Goal: Information Seeking & Learning: Learn about a topic

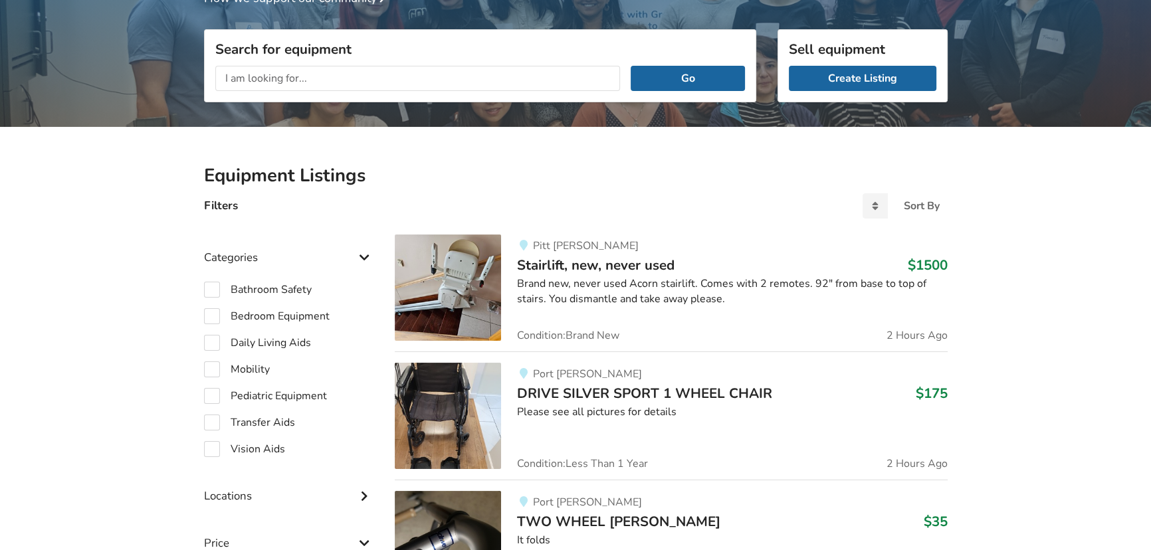
scroll to position [187, 0]
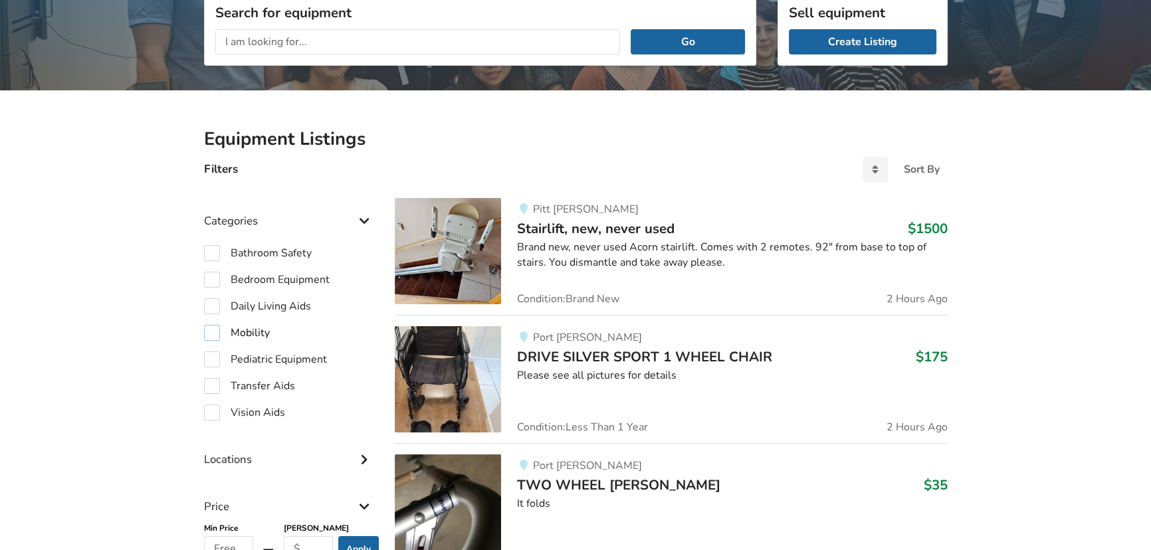
click at [211, 335] on label "Mobility" at bounding box center [237, 333] width 66 height 16
checkbox input "true"
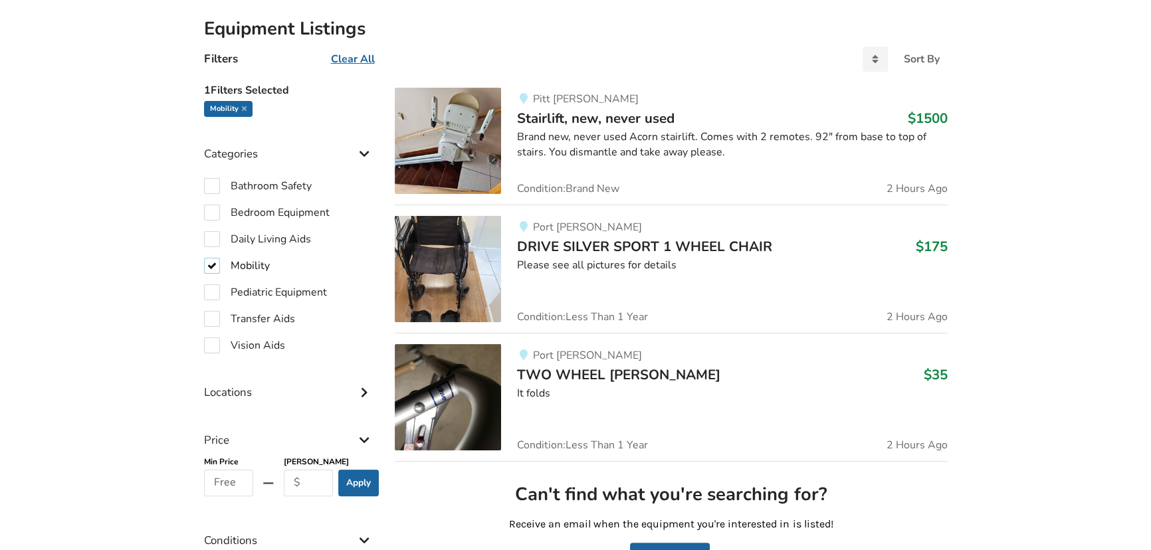
scroll to position [308, 0]
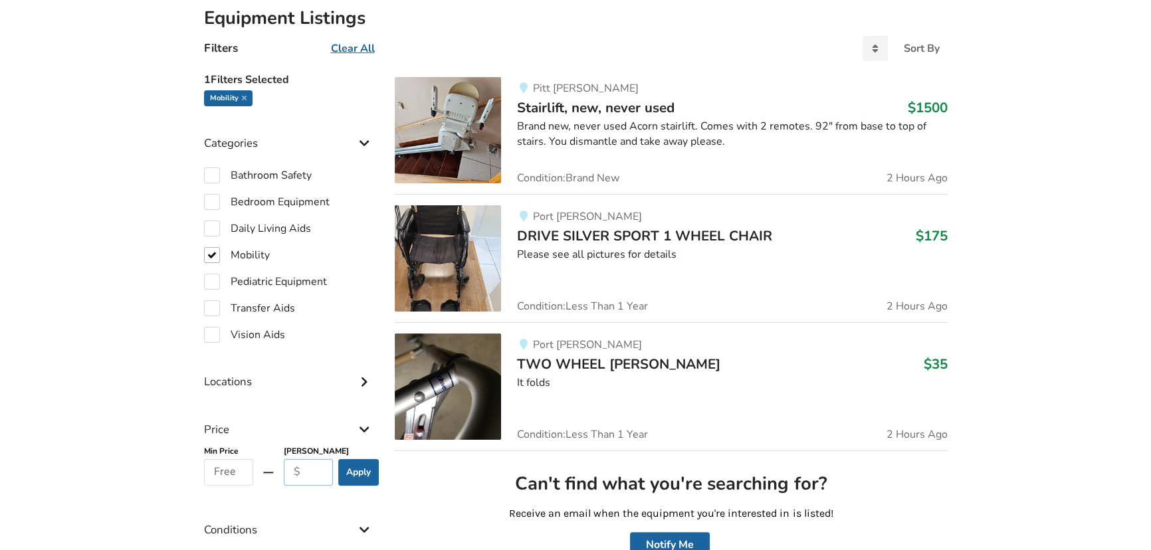
click at [306, 473] on input "text" at bounding box center [309, 472] width 50 height 27
type input "500"
click at [367, 472] on button "Apply" at bounding box center [358, 472] width 41 height 27
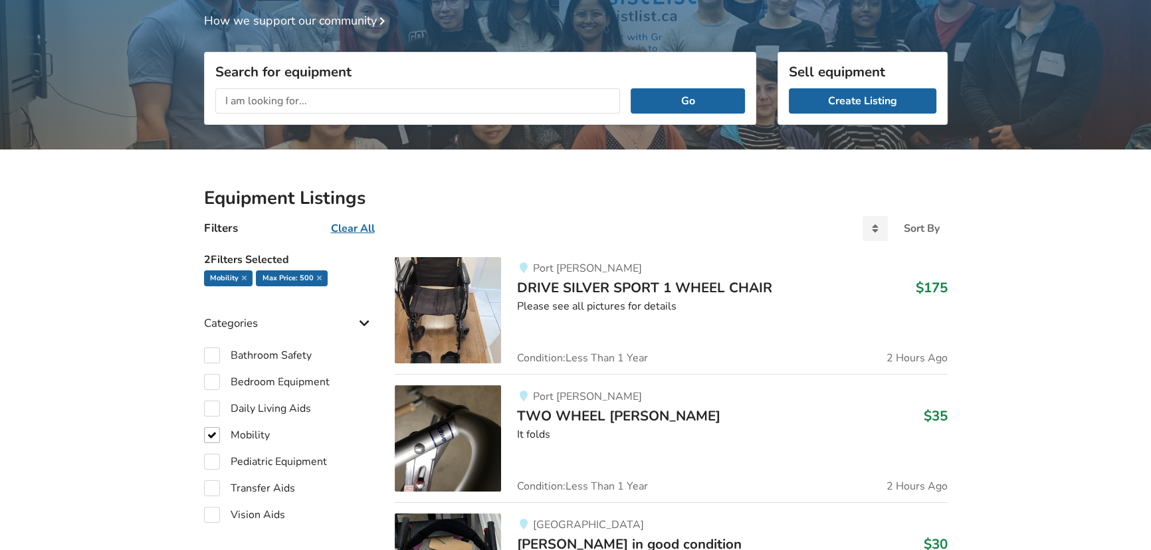
scroll to position [126, 0]
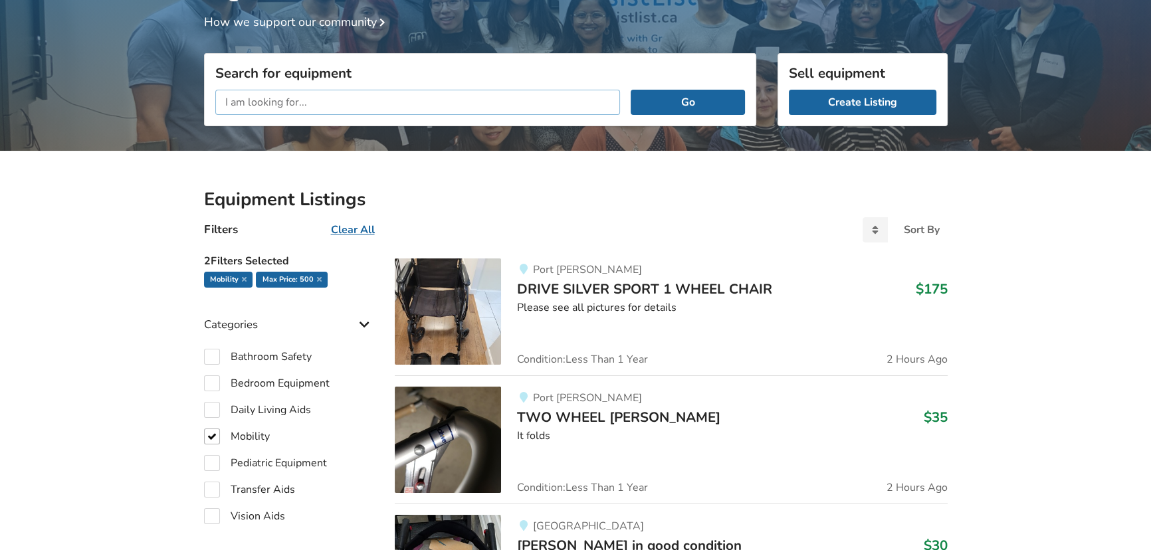
click at [354, 97] on input "text" at bounding box center [417, 102] width 405 height 25
type input "j"
click at [631, 90] on button "Go" at bounding box center [688, 102] width 114 height 25
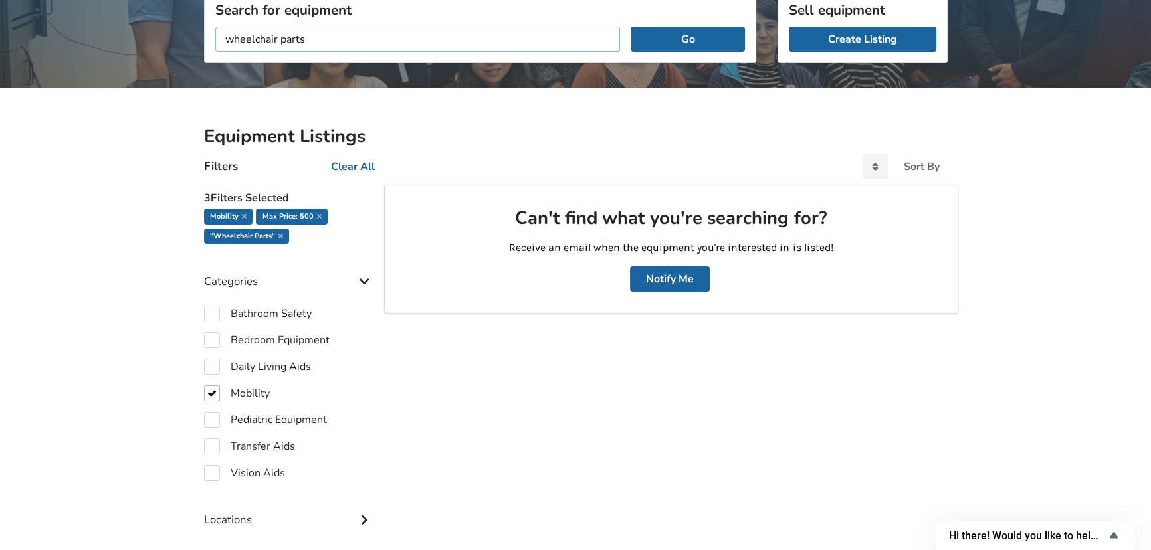
scroll to position [187, 0]
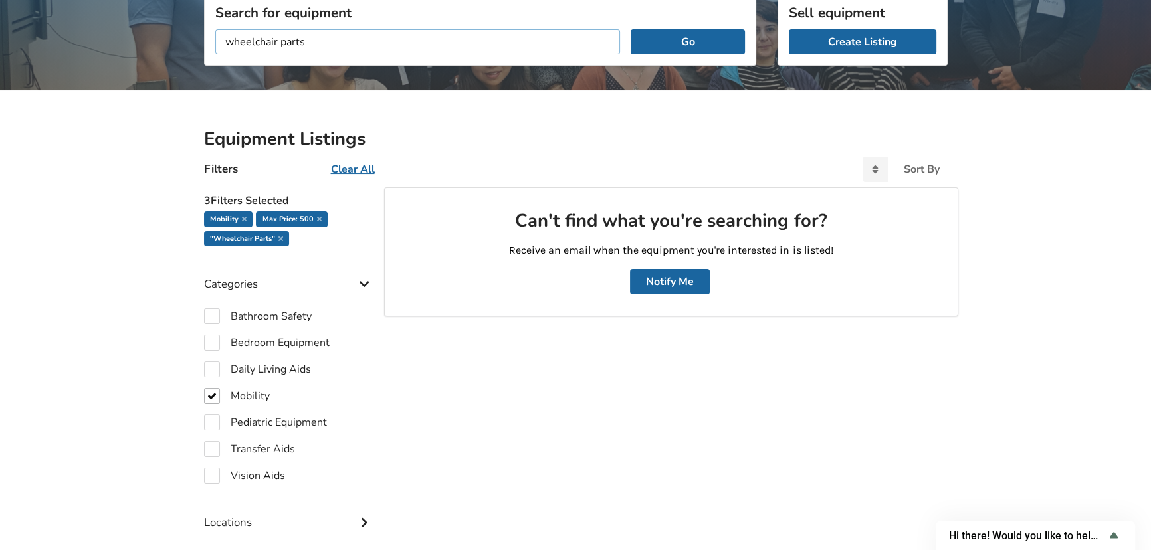
drag, startPoint x: 292, startPoint y: 39, endPoint x: 218, endPoint y: 43, distance: 74.5
click at [218, 43] on input "wheelchair parts" at bounding box center [417, 41] width 405 height 25
click at [631, 29] on button "Go" at bounding box center [688, 41] width 114 height 25
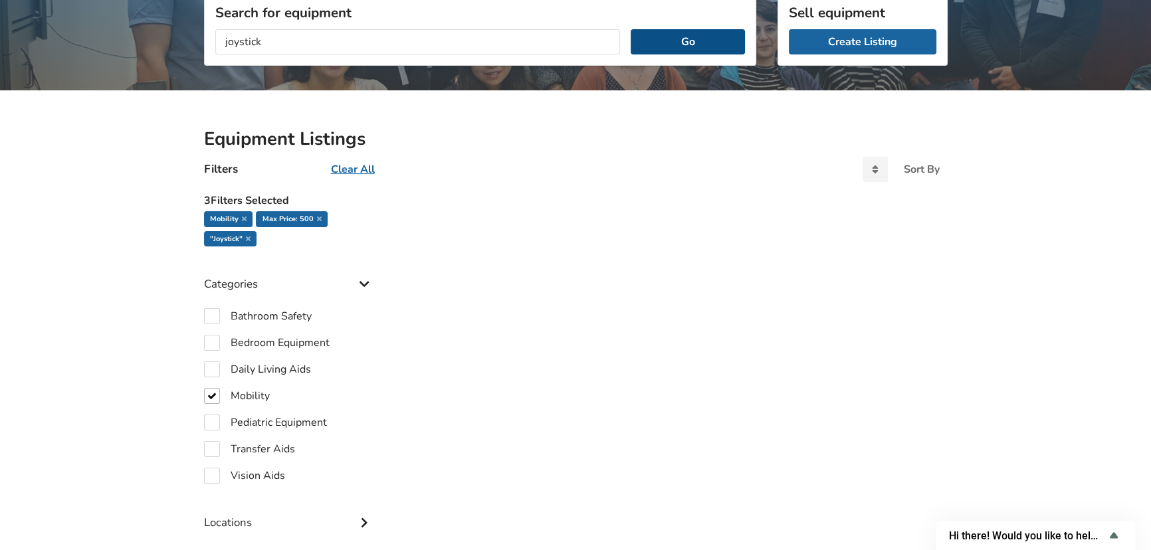
click at [698, 39] on button "Go" at bounding box center [688, 41] width 114 height 25
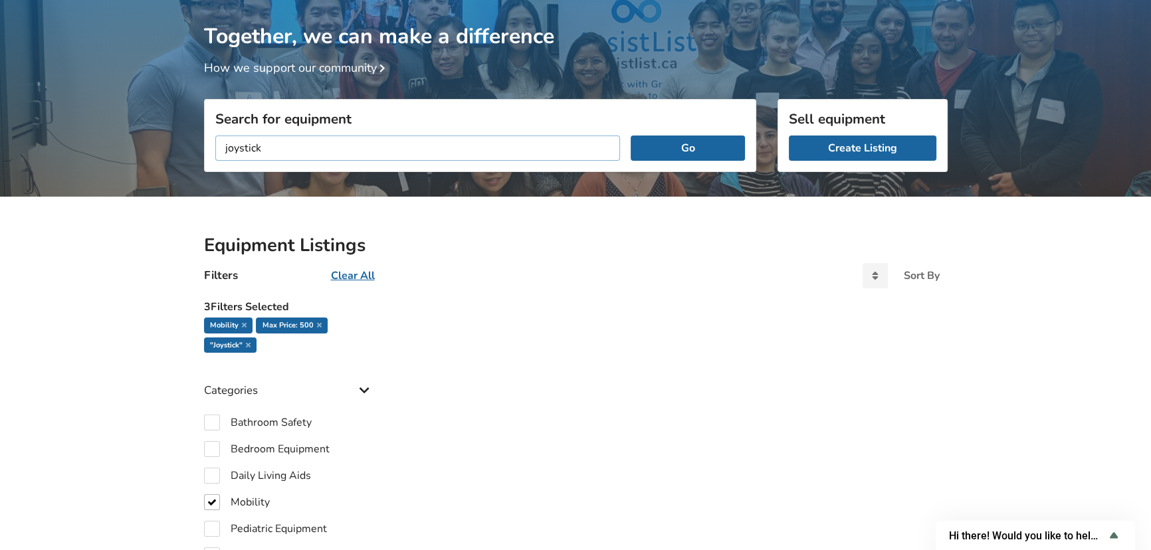
drag, startPoint x: 318, startPoint y: 146, endPoint x: 166, endPoint y: 166, distance: 153.5
click at [167, 166] on div "Together, we can make a difference How we support our community Search for equi…" at bounding box center [575, 527] width 1151 height 1076
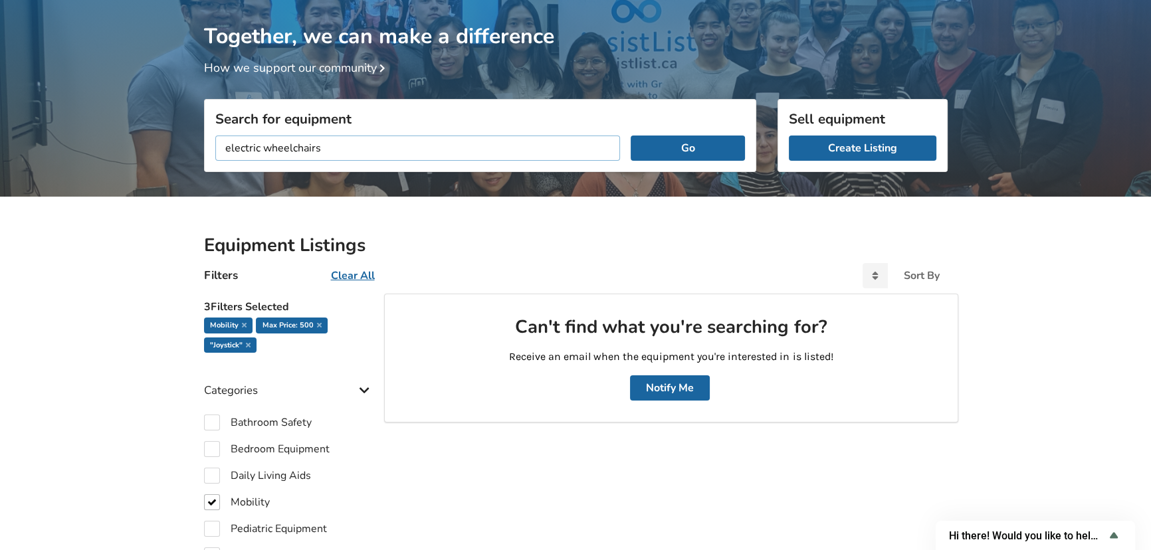
click at [631, 136] on button "Go" at bounding box center [688, 148] width 114 height 25
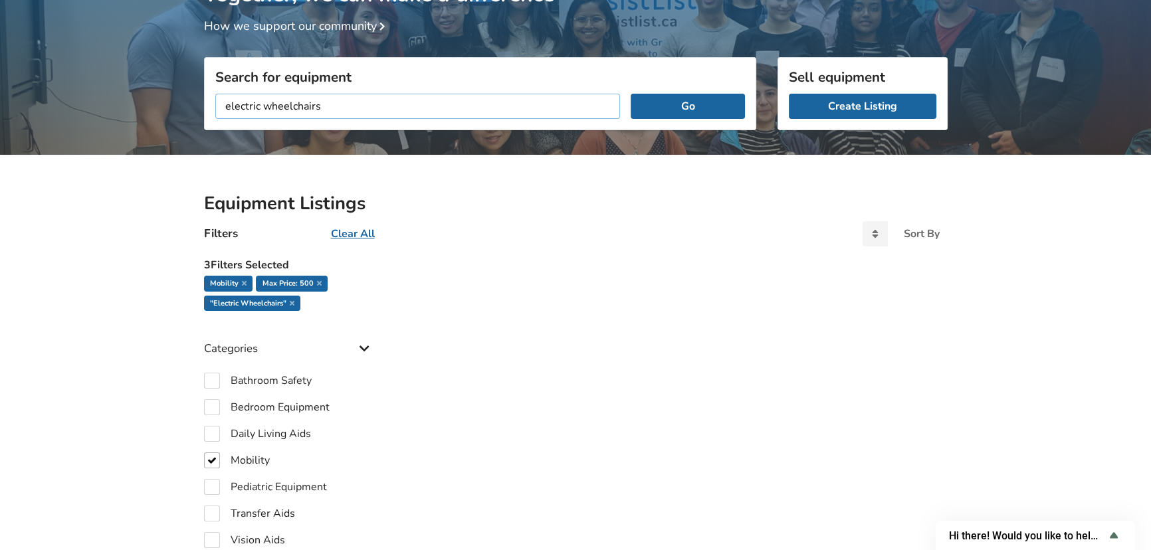
scroll to position [141, 0]
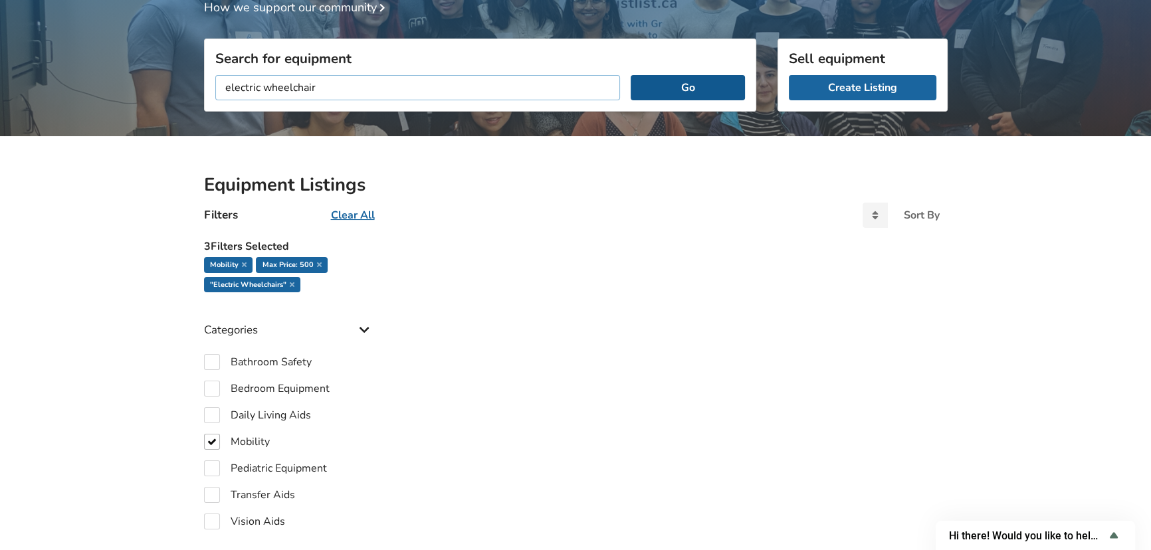
type input "electric wheelchair"
click at [685, 87] on button "Go" at bounding box center [688, 87] width 114 height 25
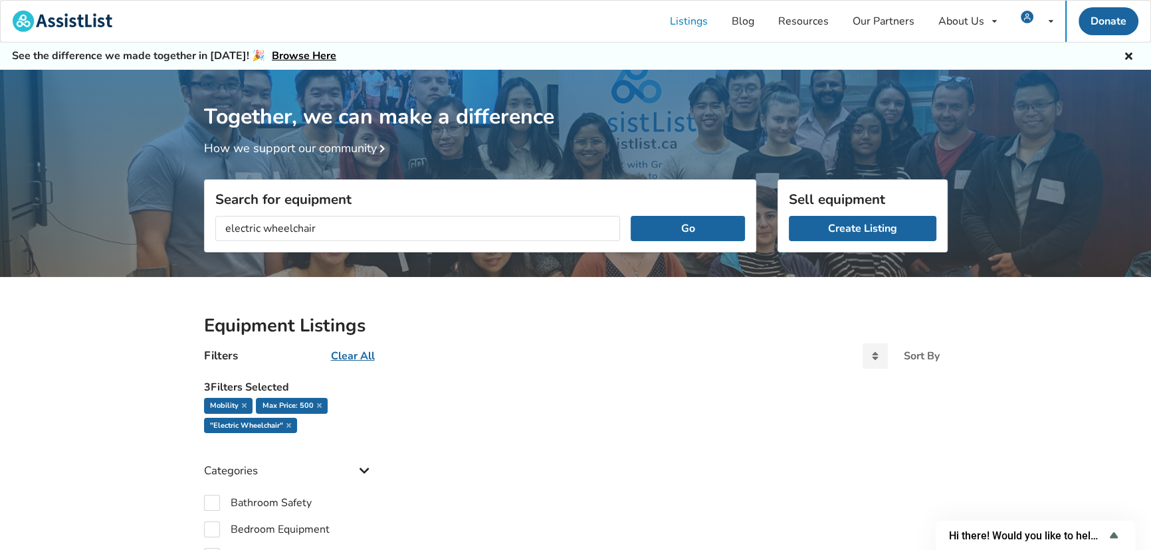
drag, startPoint x: 973, startPoint y: 0, endPoint x: 91, endPoint y: 484, distance: 1006.4
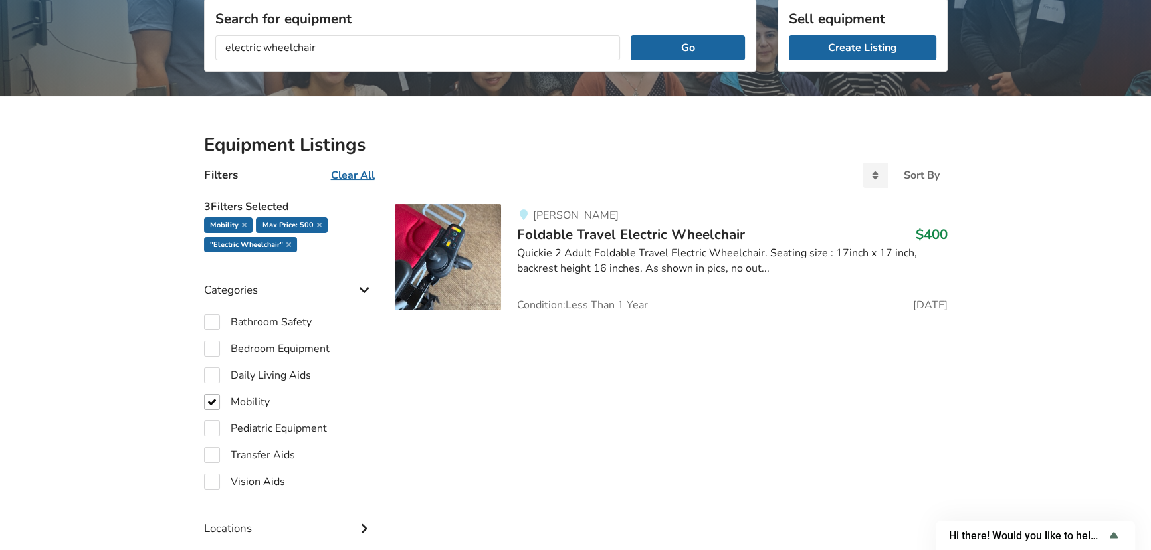
scroll to position [120, 0]
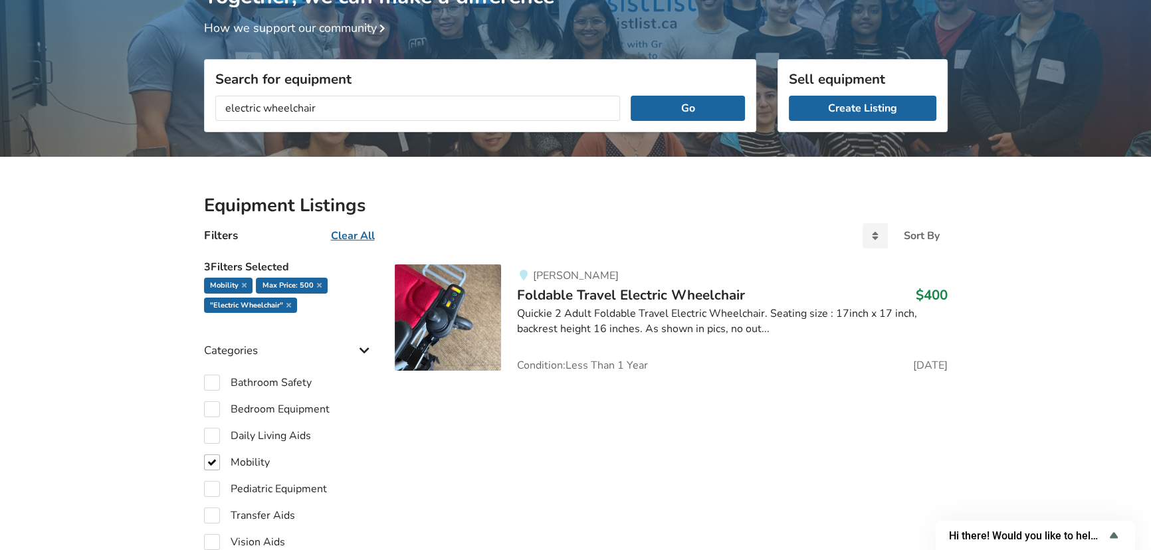
click at [445, 316] on img at bounding box center [448, 317] width 106 height 106
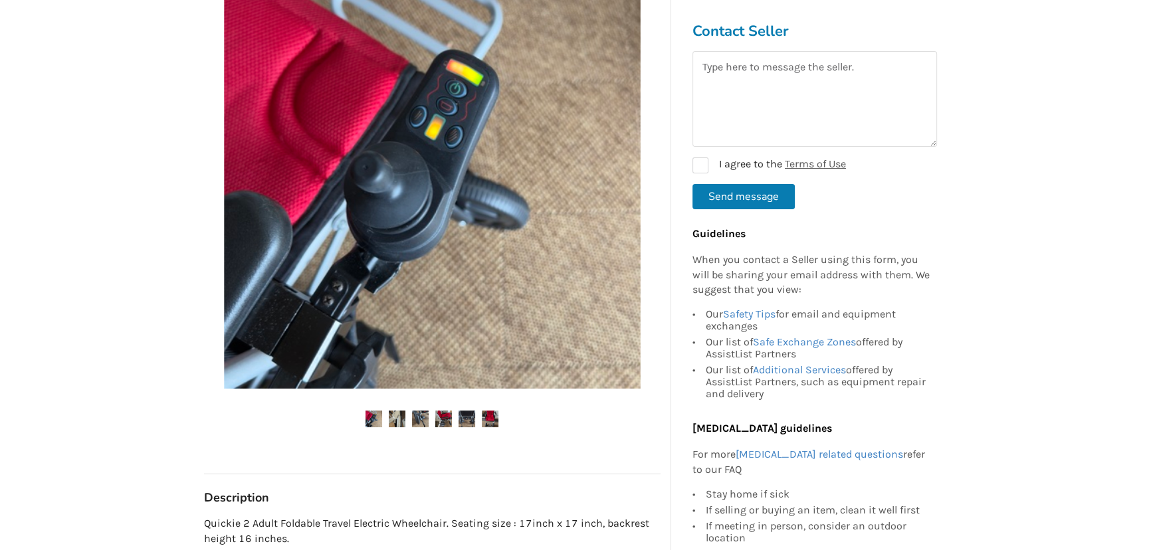
scroll to position [302, 0]
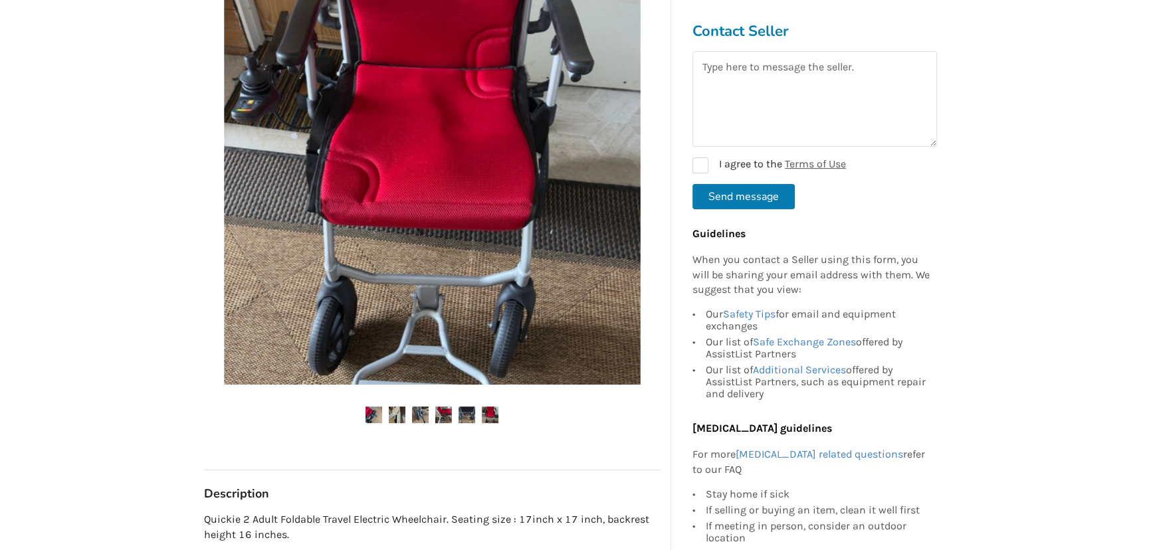
click at [376, 413] on img at bounding box center [373, 415] width 17 height 17
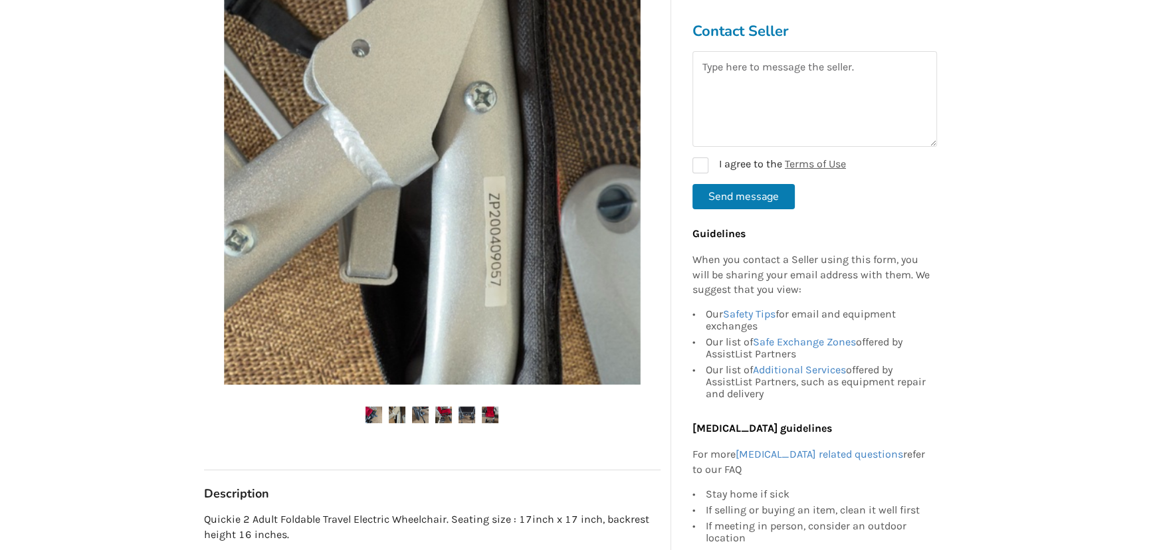
click at [376, 413] on img at bounding box center [373, 415] width 17 height 17
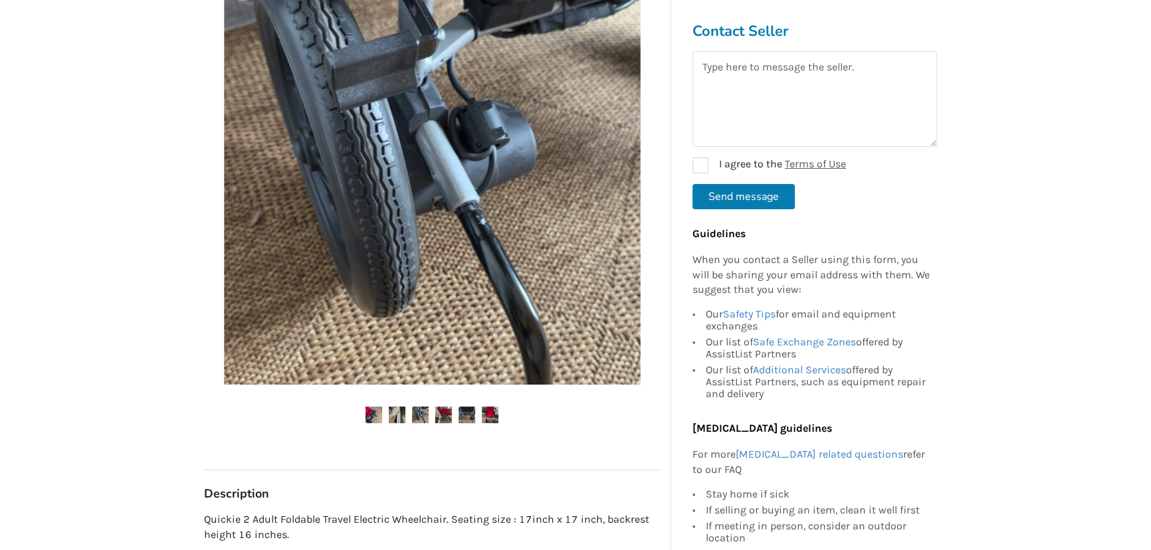
click at [370, 413] on img at bounding box center [373, 415] width 17 height 17
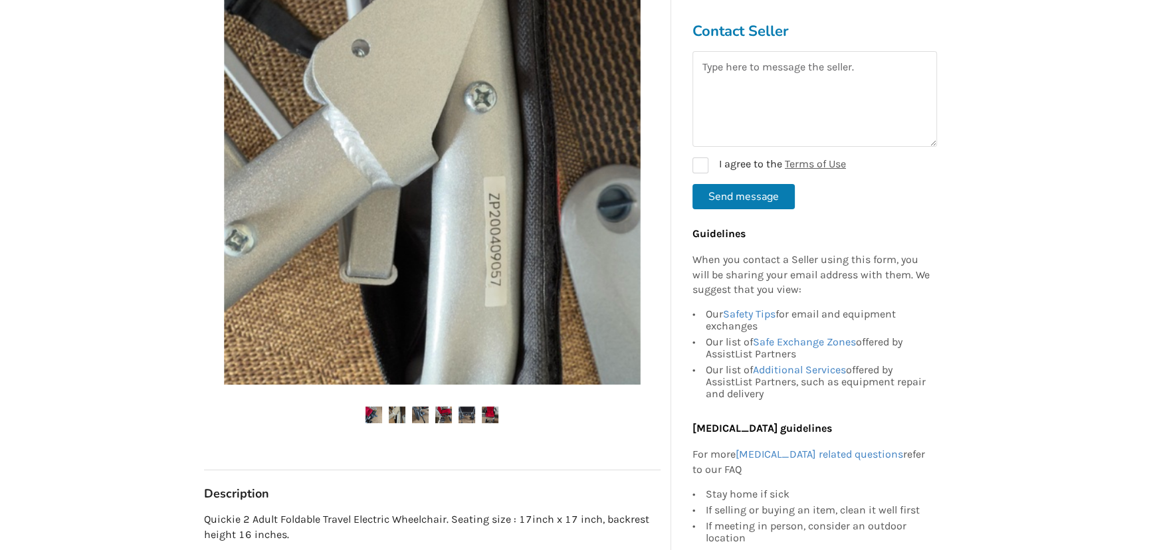
click at [398, 415] on img at bounding box center [397, 415] width 17 height 17
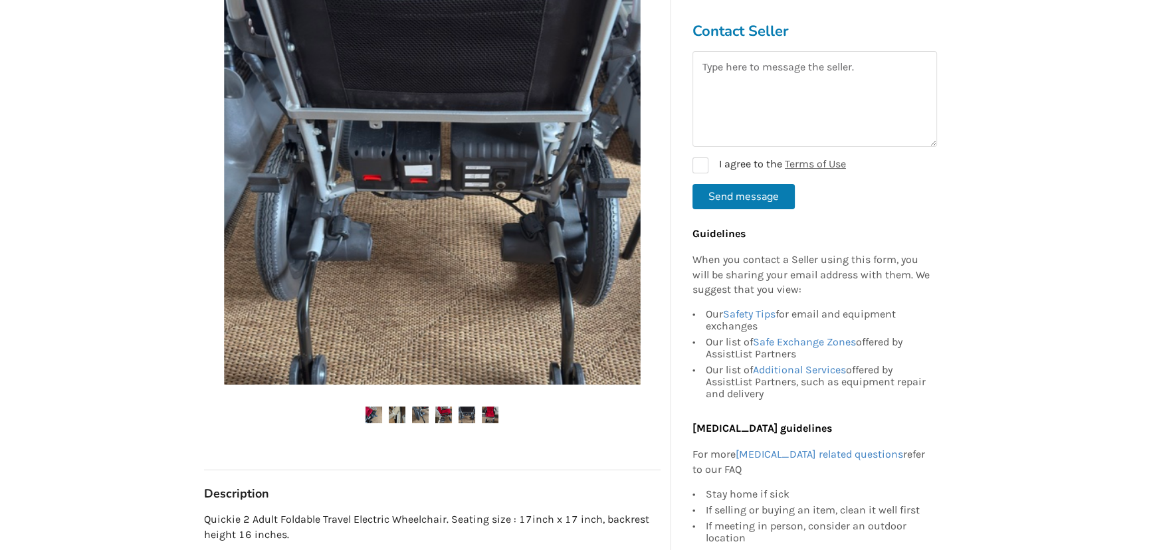
click at [398, 415] on img at bounding box center [397, 415] width 17 height 17
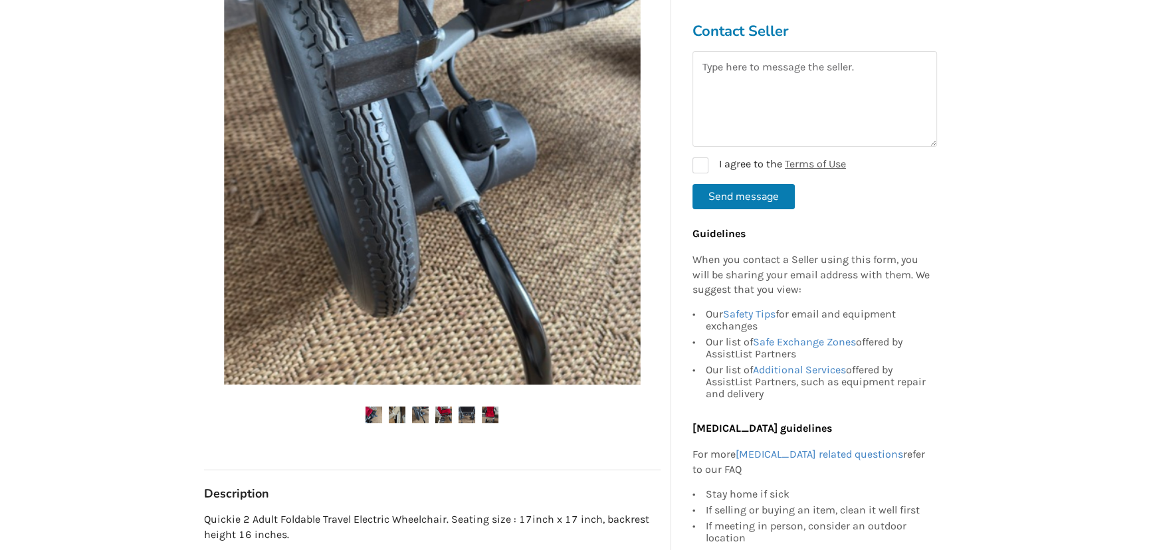
click at [398, 415] on img at bounding box center [397, 415] width 17 height 17
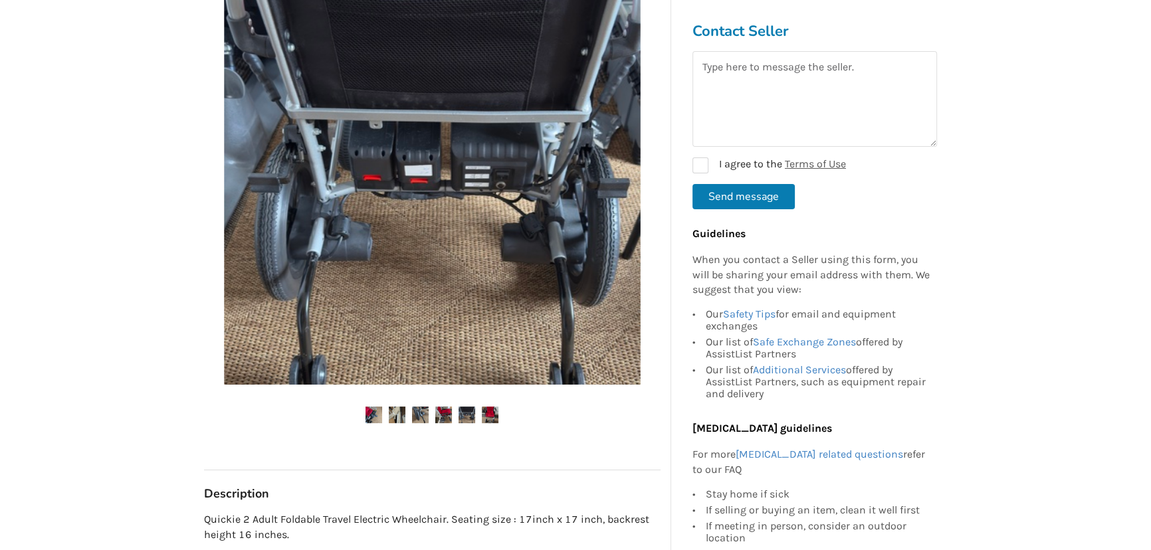
click at [399, 415] on img at bounding box center [397, 415] width 17 height 17
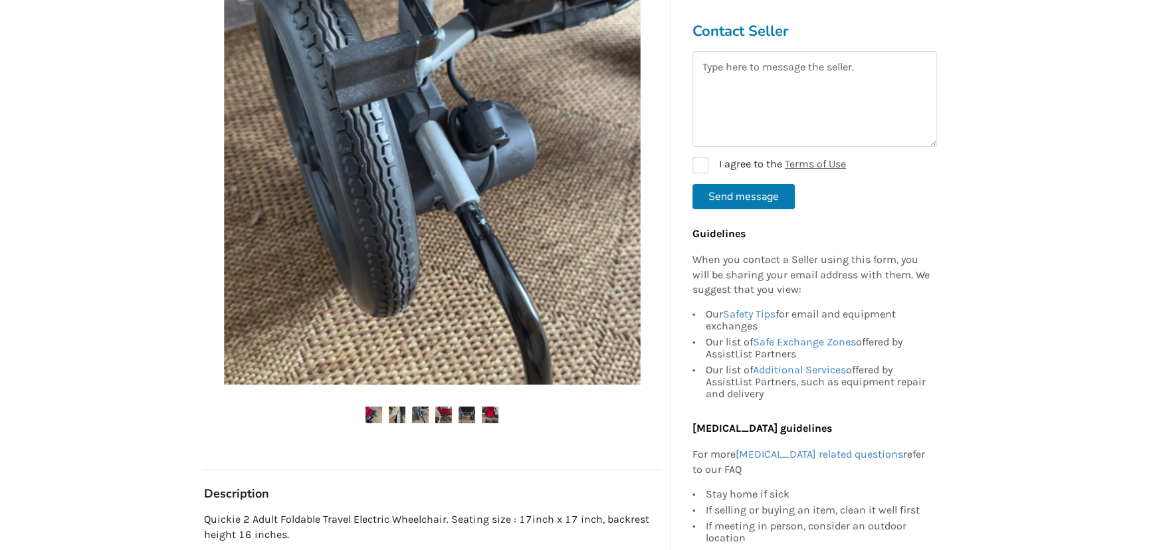
click at [399, 415] on img at bounding box center [397, 415] width 17 height 17
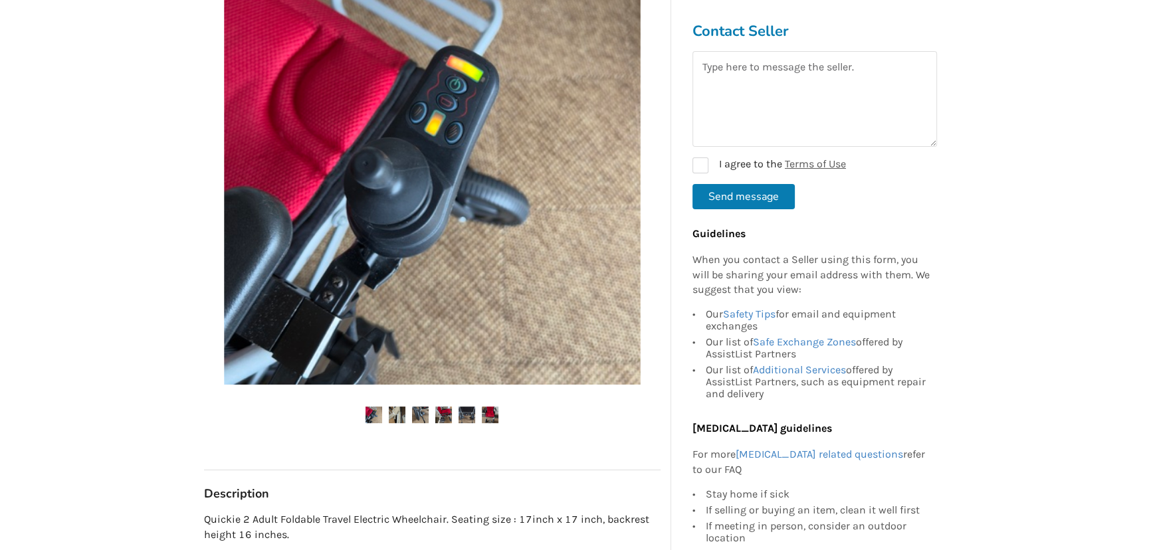
click at [371, 419] on img at bounding box center [373, 415] width 17 height 17
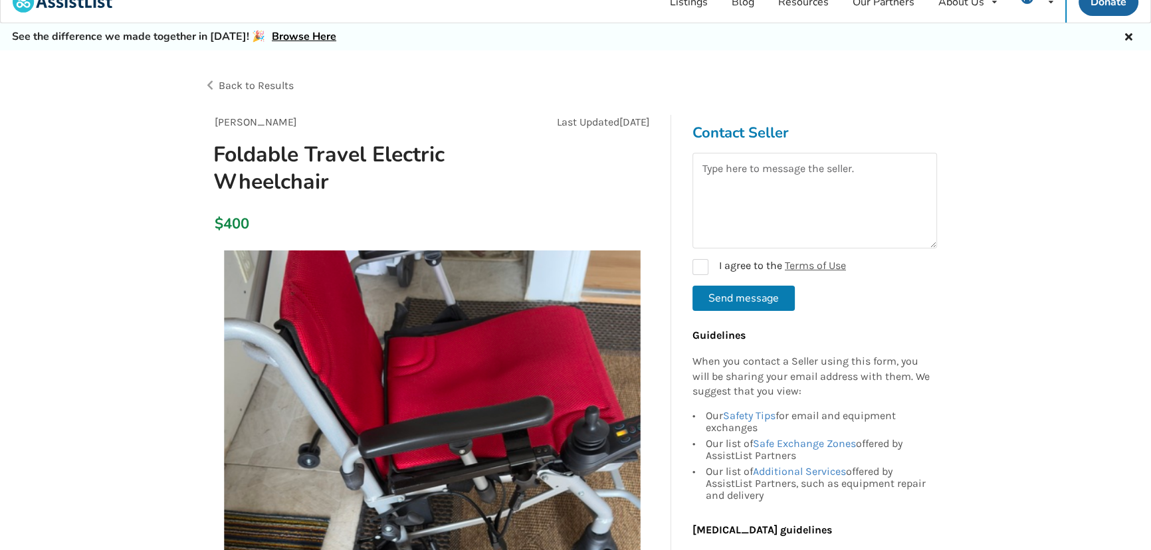
scroll to position [0, 0]
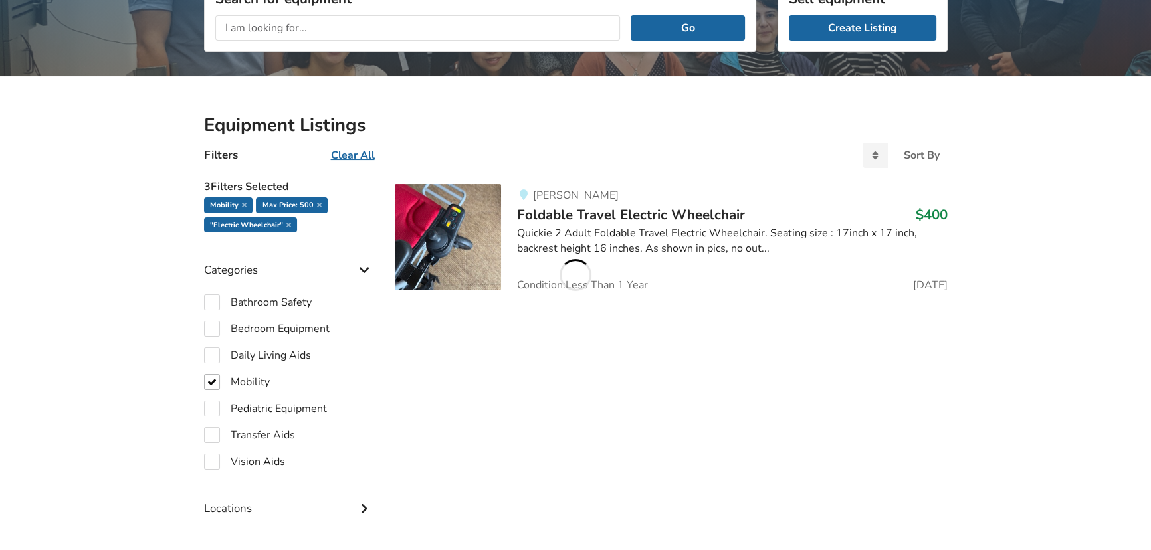
scroll to position [120, 0]
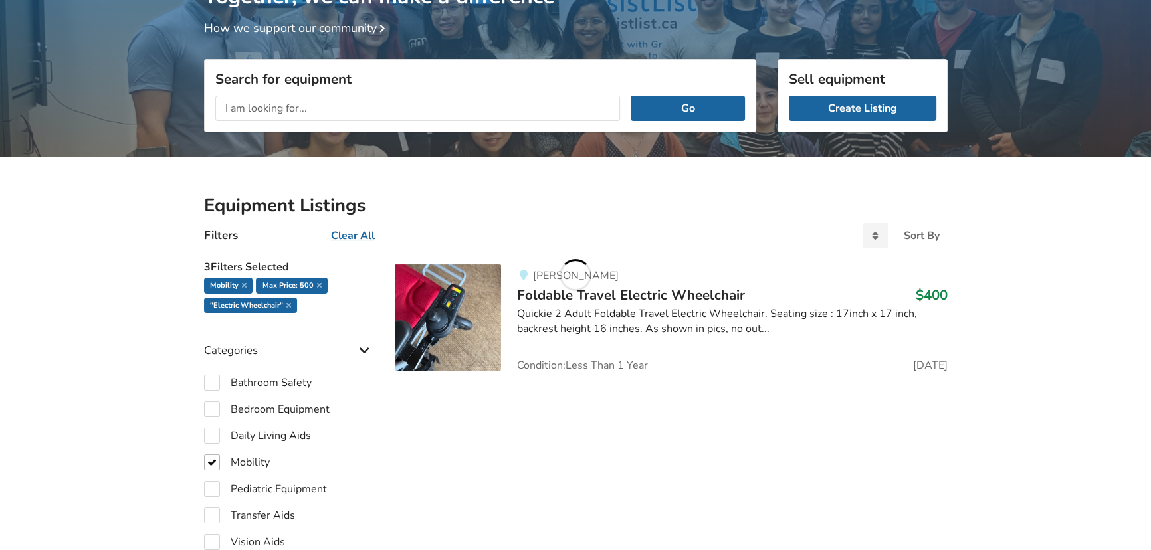
click at [316, 106] on input "text" at bounding box center [417, 108] width 405 height 25
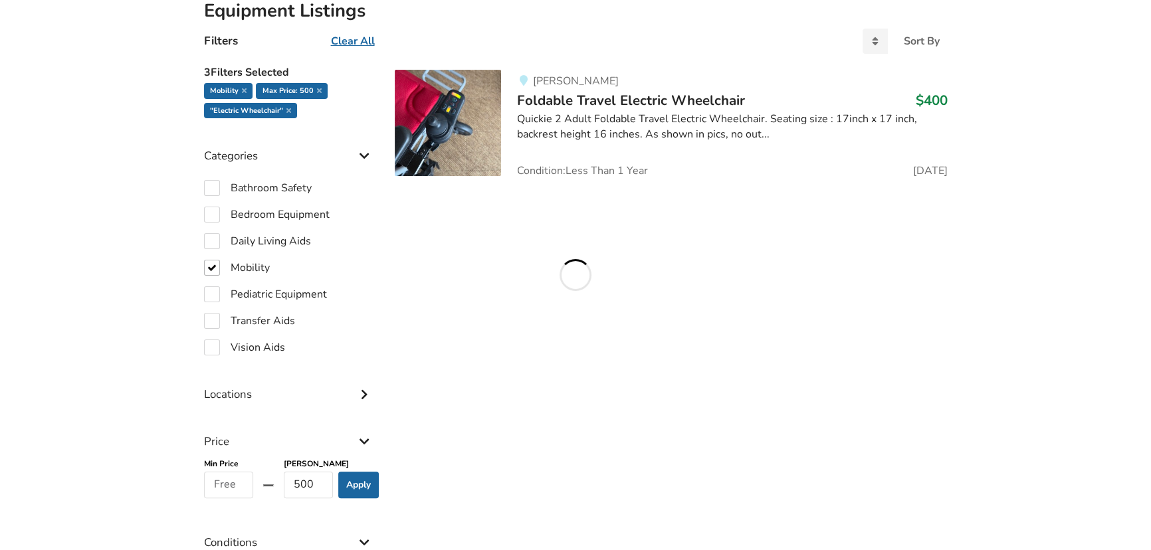
scroll to position [423, 0]
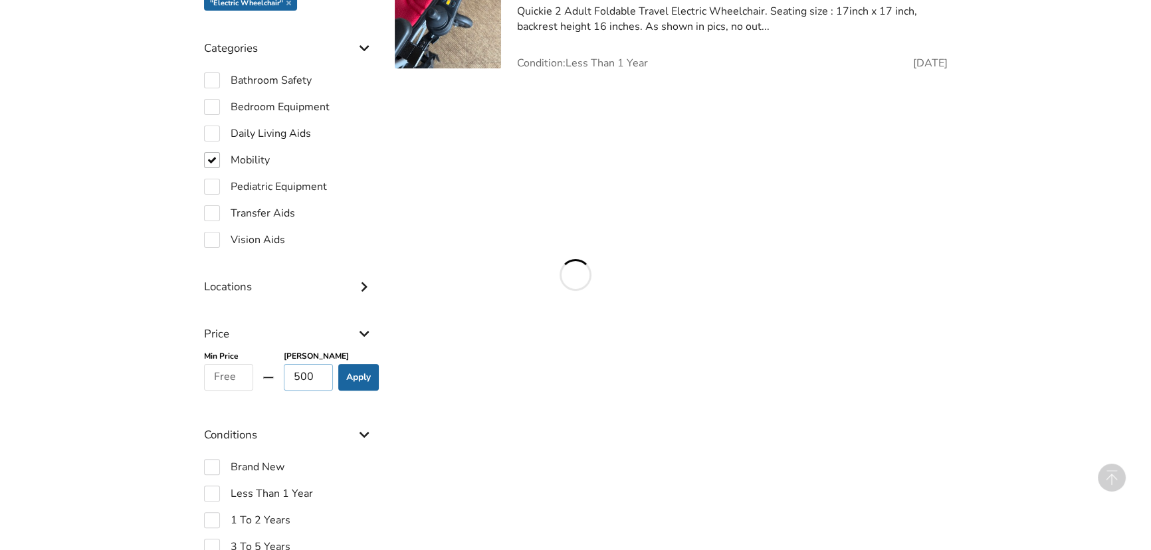
click at [292, 377] on input "500" at bounding box center [309, 377] width 50 height 27
click button "Go" at bounding box center [0, 0] width 0 height 0
type input "1000"
click at [356, 377] on button "Apply" at bounding box center [358, 377] width 41 height 27
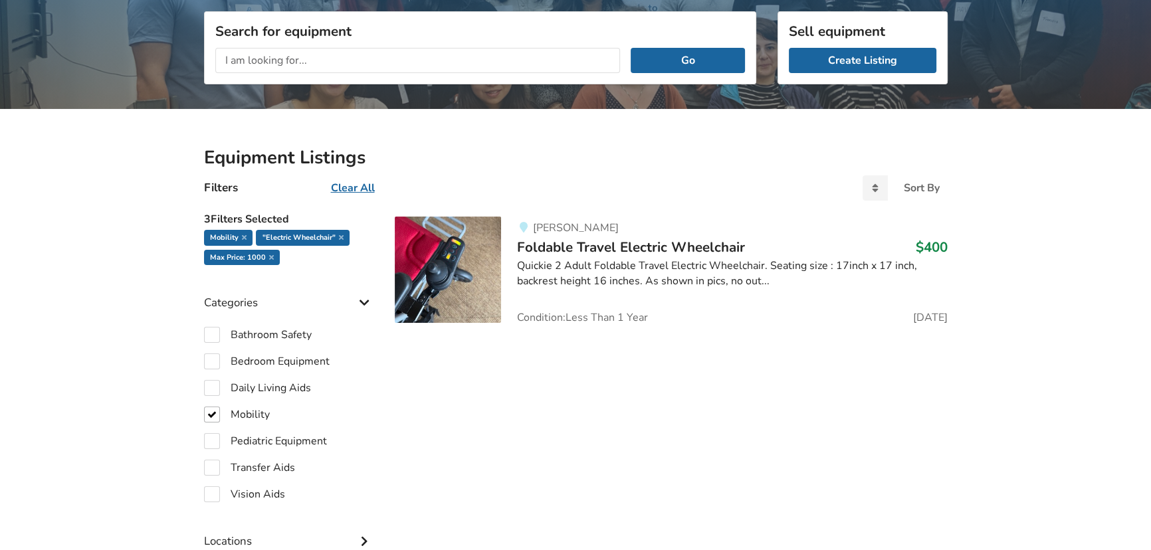
scroll to position [100, 0]
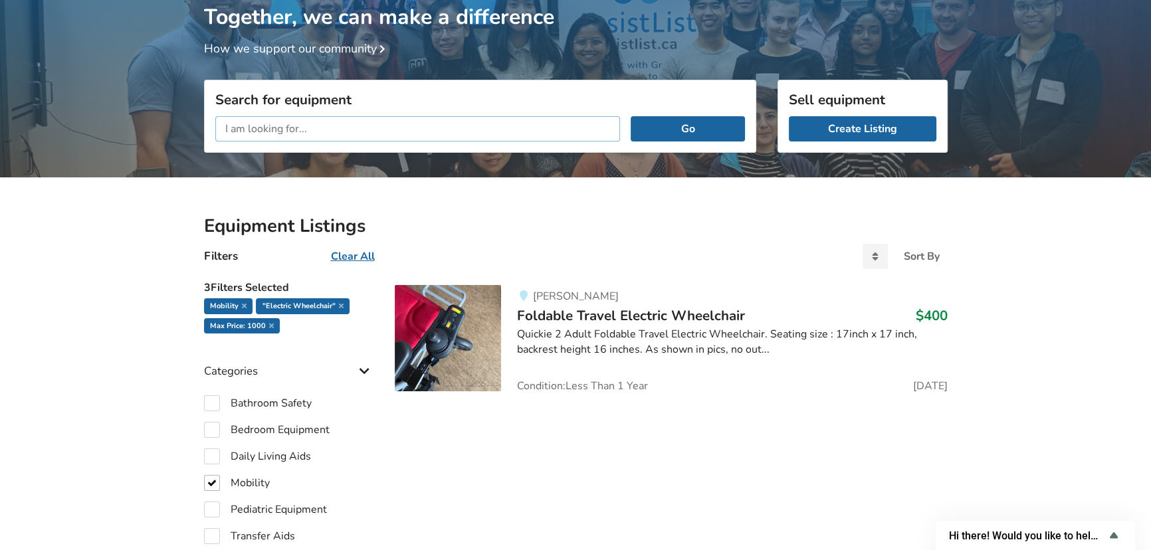
click at [342, 132] on input "text" at bounding box center [417, 128] width 405 height 25
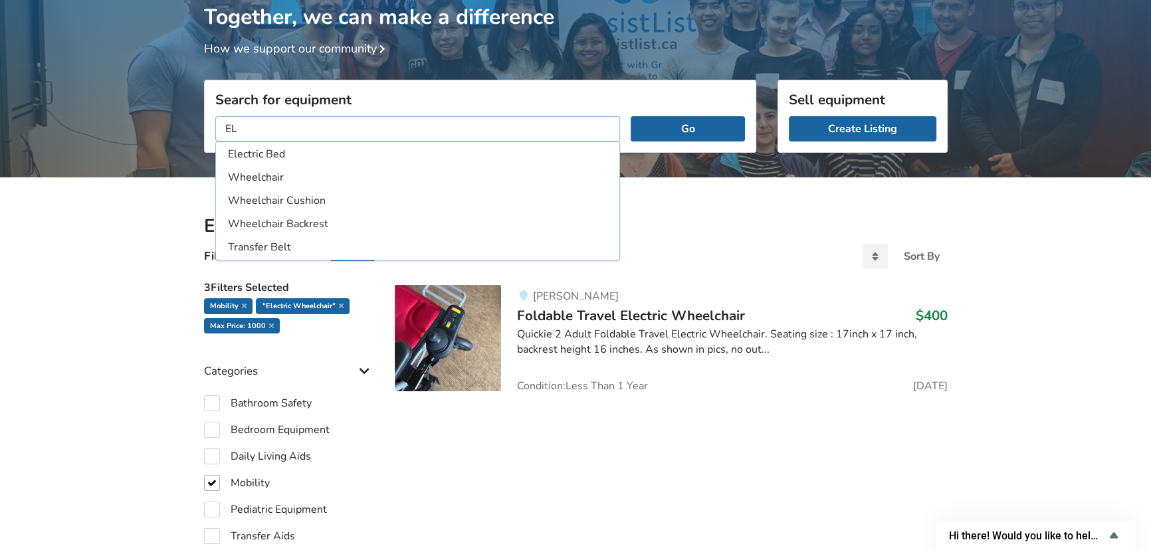
type input "E"
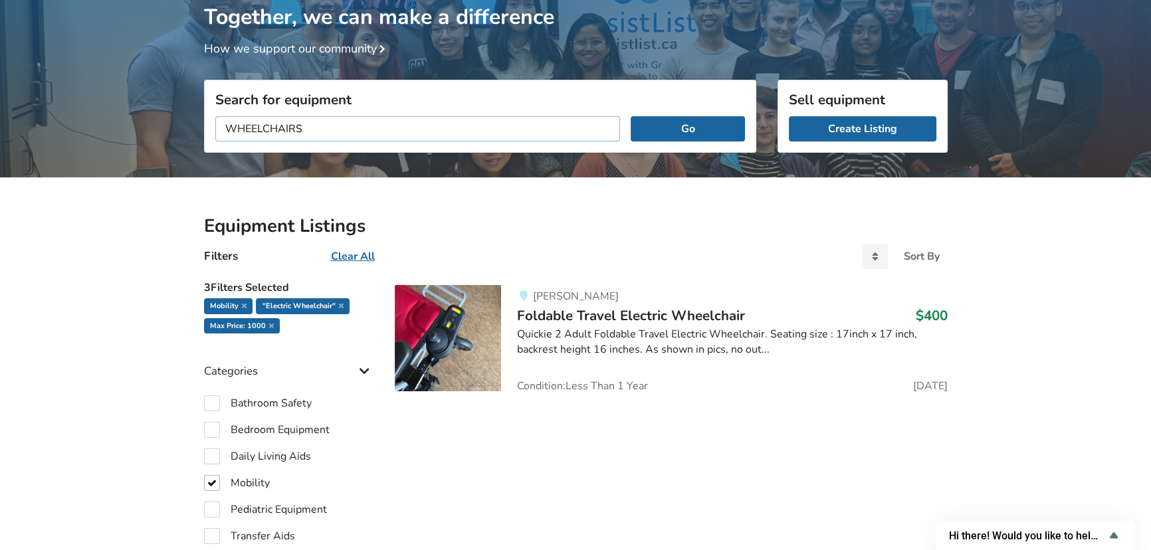
type input "WHEELCHAIRS"
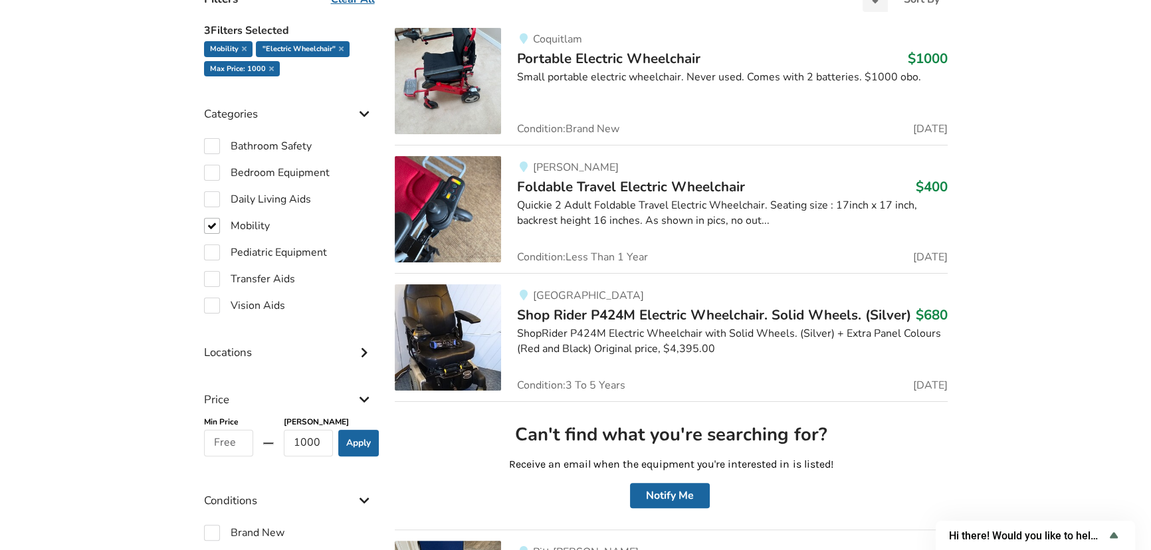
scroll to position [383, 0]
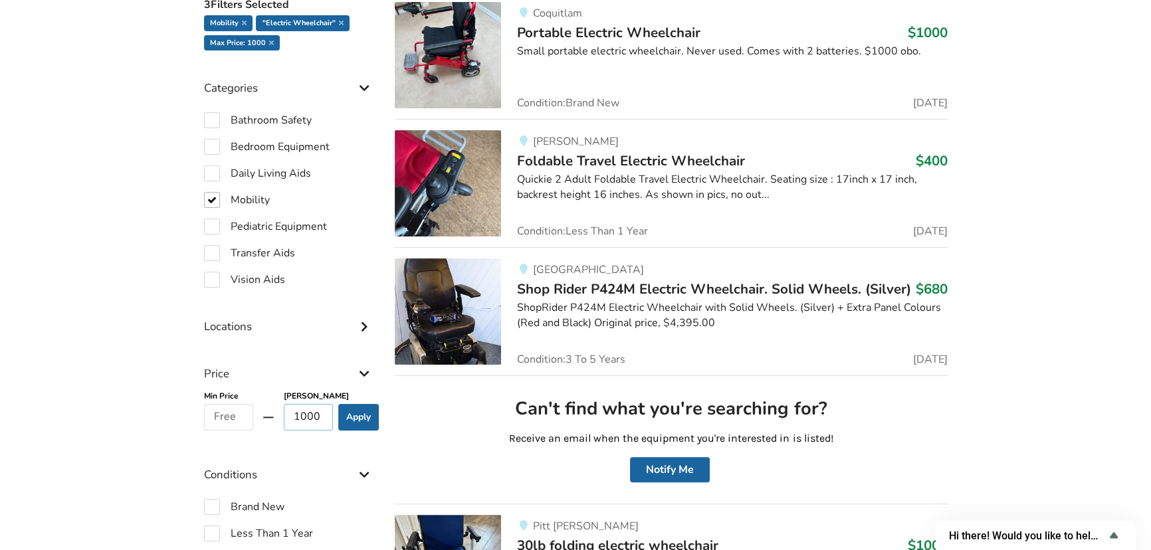
click at [291, 411] on input "1000" at bounding box center [309, 417] width 50 height 27
type input "2000"
click button "Go" at bounding box center [0, 0] width 0 height 0
click at [354, 416] on button "Apply" at bounding box center [358, 417] width 41 height 27
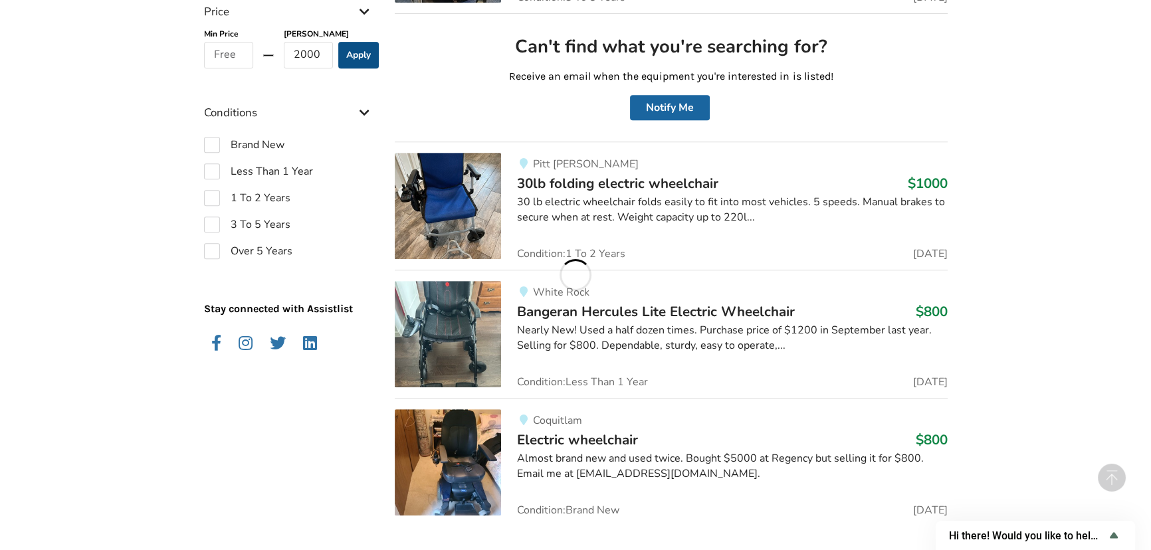
scroll to position [805, 0]
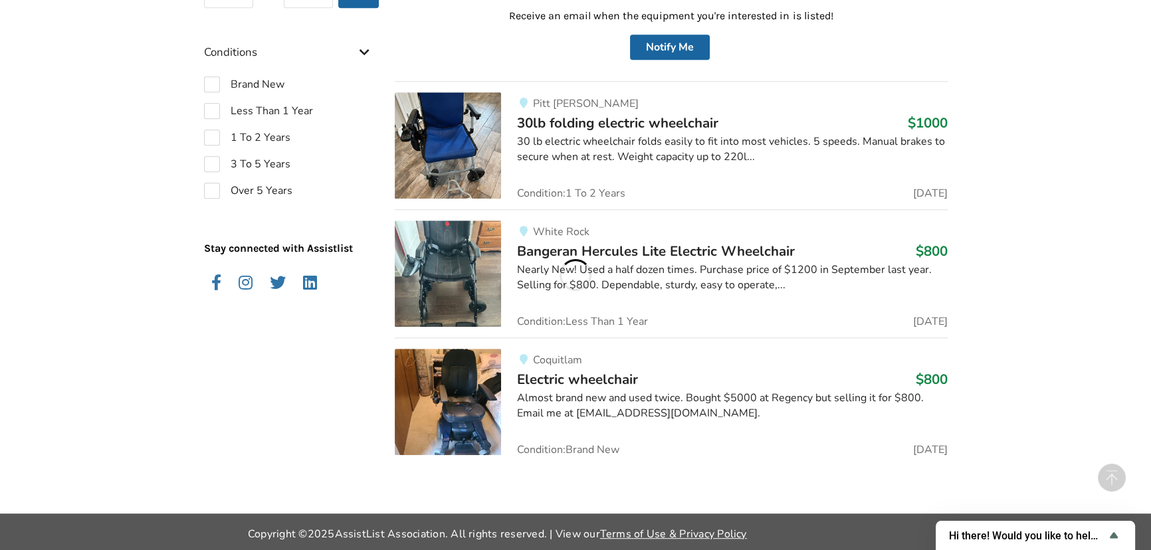
click at [445, 151] on img at bounding box center [448, 145] width 106 height 106
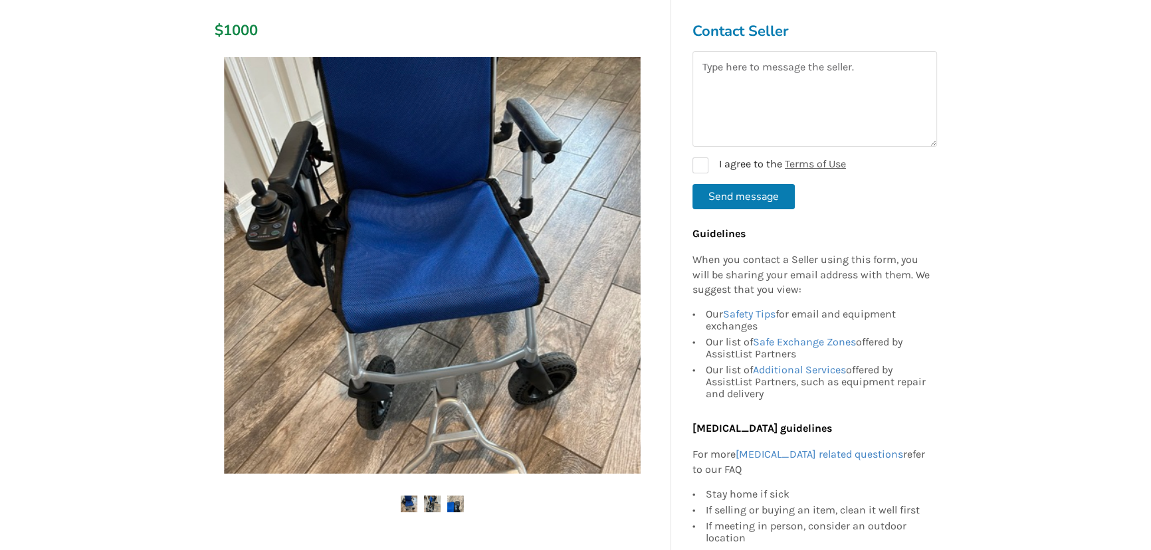
scroll to position [241, 0]
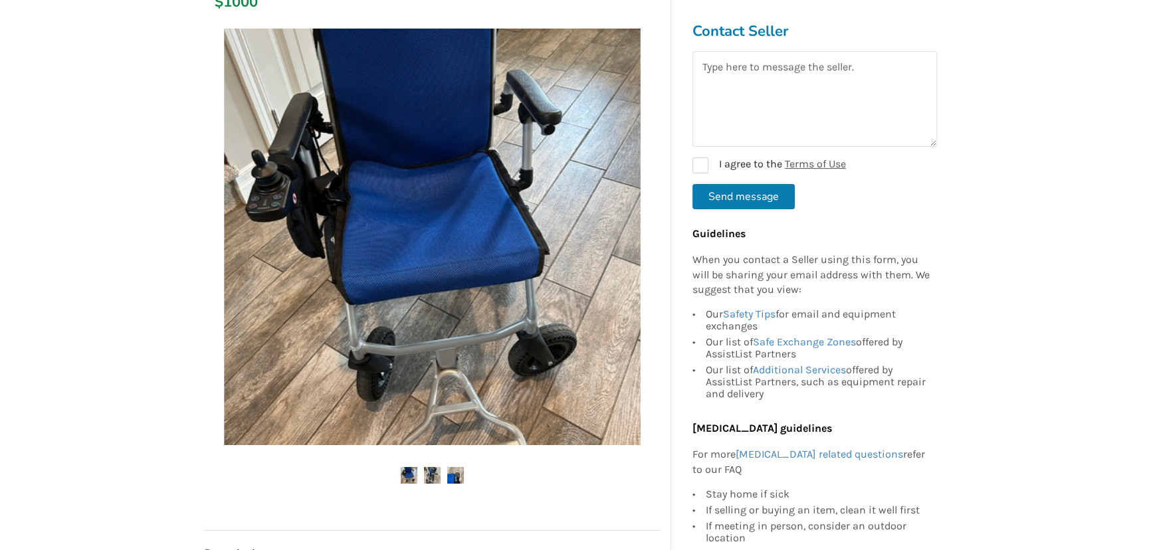
click at [437, 472] on img at bounding box center [432, 475] width 17 height 17
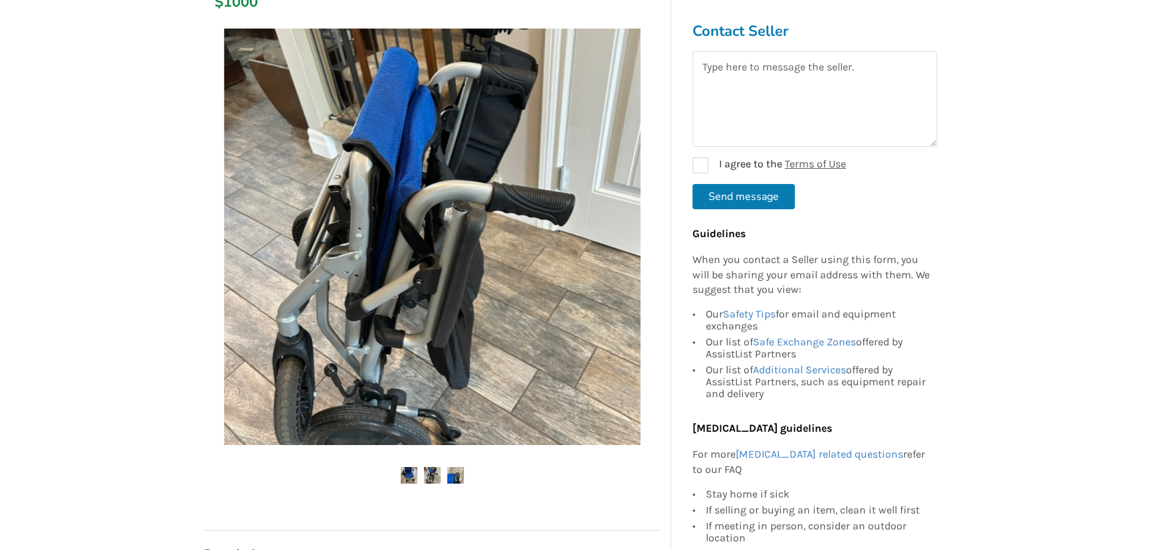
click at [453, 479] on img at bounding box center [455, 475] width 17 height 17
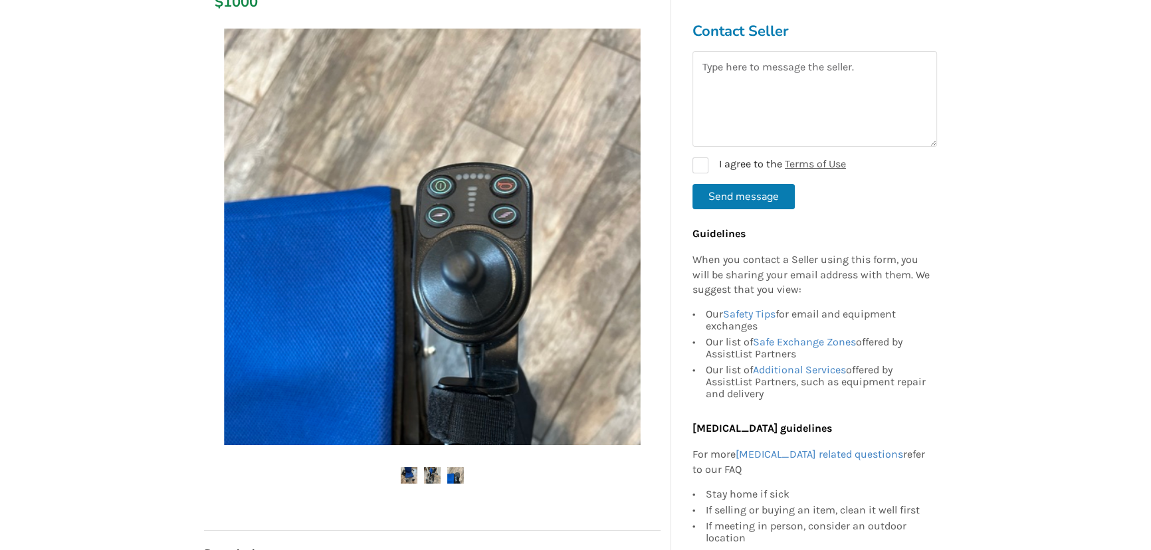
click at [411, 480] on img at bounding box center [409, 475] width 17 height 17
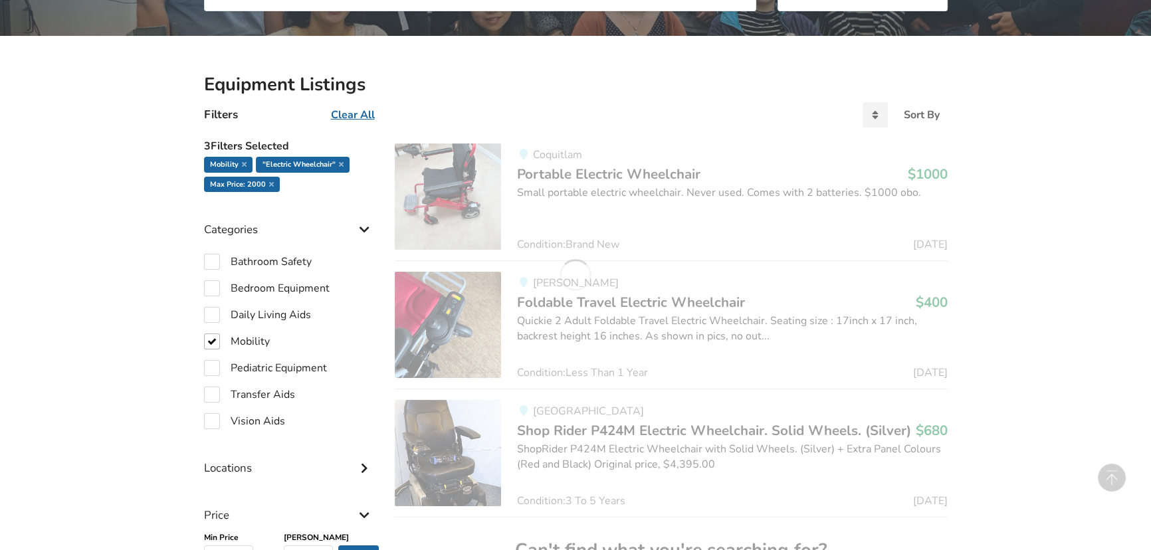
scroll to position [805, 0]
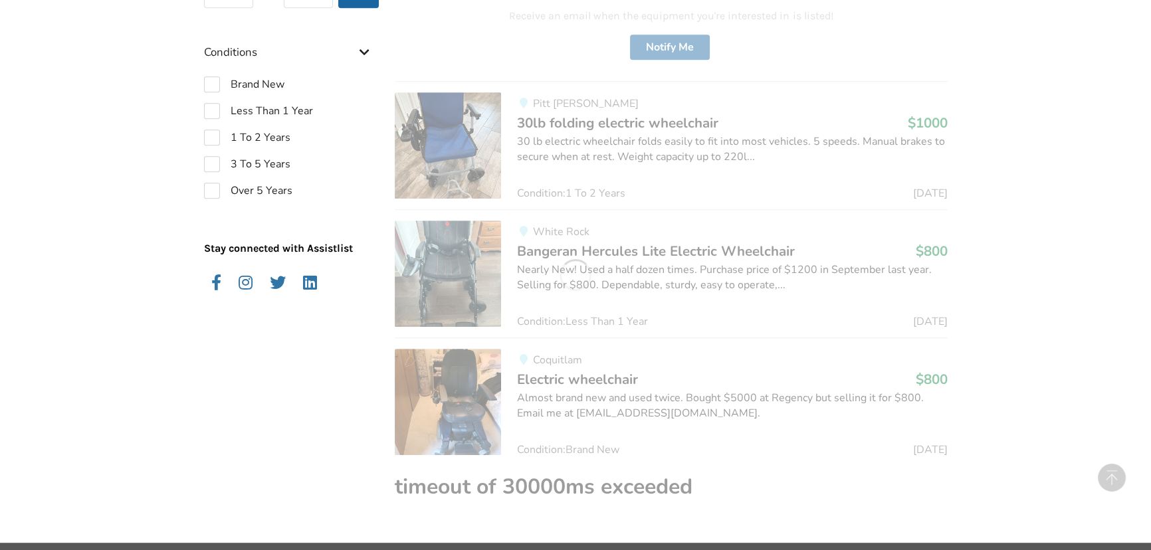
click at [447, 298] on img at bounding box center [448, 274] width 106 height 106
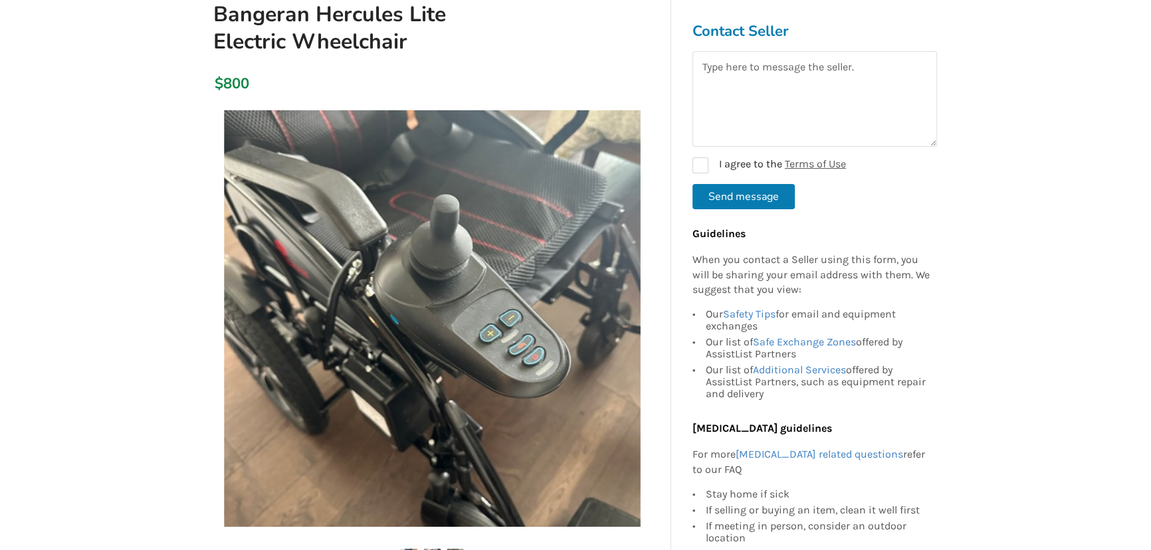
scroll to position [241, 0]
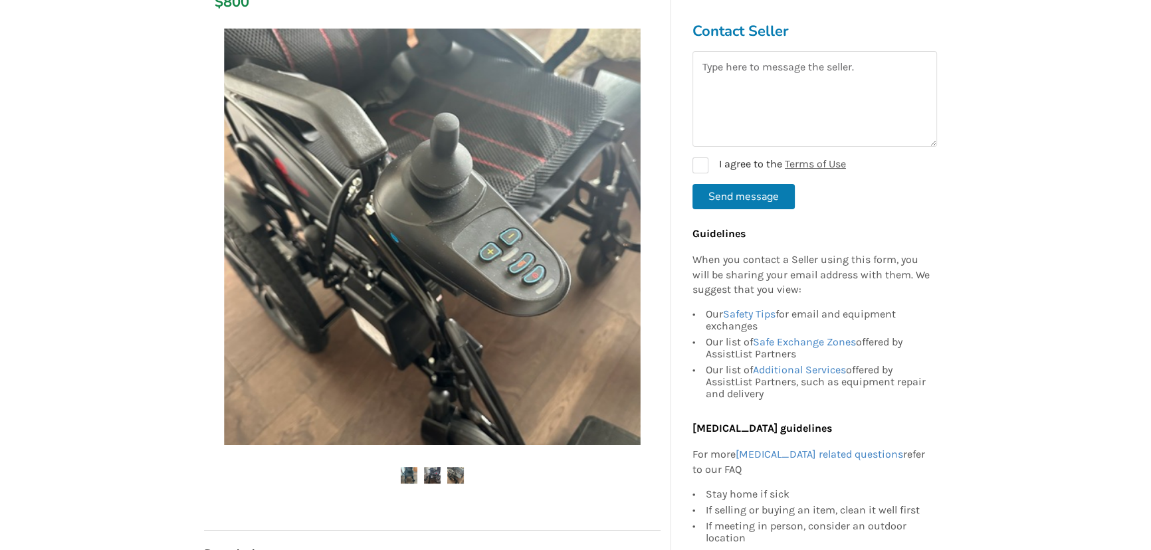
scroll to position [805, 0]
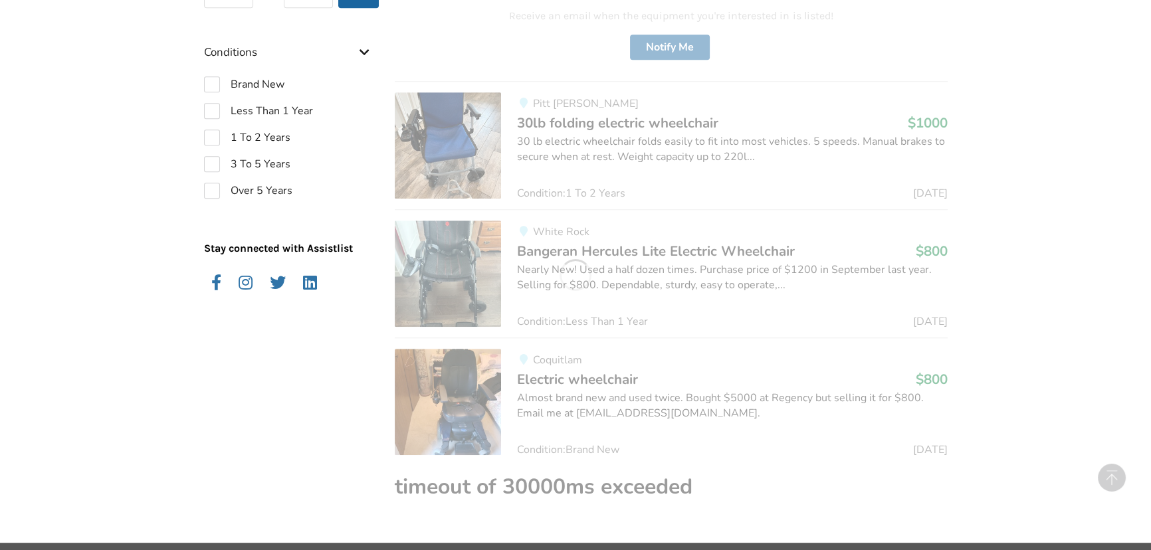
click at [475, 421] on img at bounding box center [448, 402] width 106 height 106
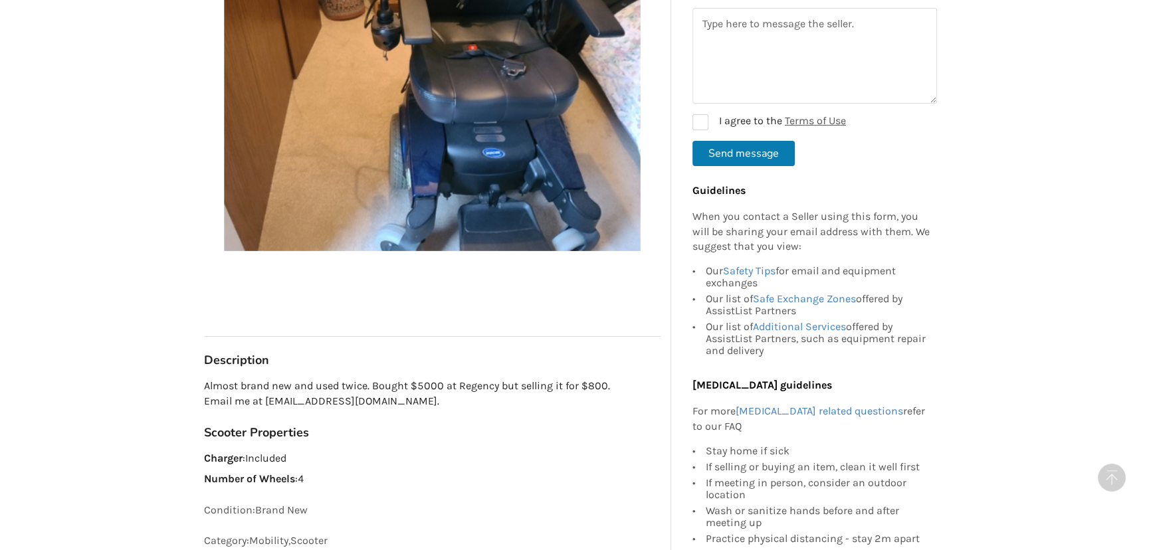
scroll to position [483, 0]
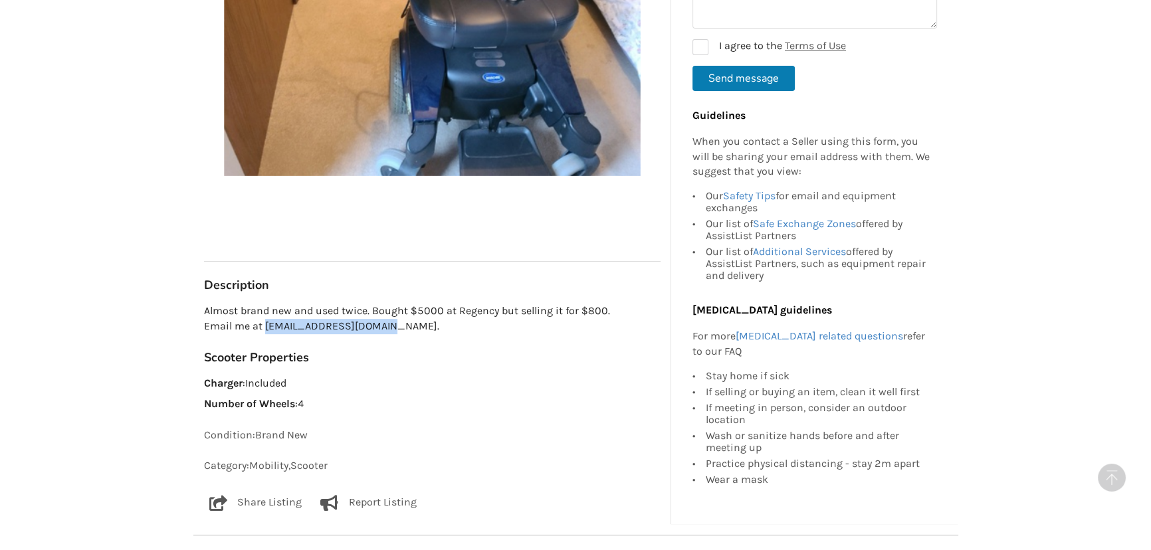
drag, startPoint x: 265, startPoint y: 325, endPoint x: 385, endPoint y: 333, distance: 120.5
click at [385, 333] on p "Almost brand new and used twice. Bought $5000 at Regency but selling it for $80…" at bounding box center [432, 319] width 457 height 31
copy p "[EMAIL_ADDRESS][DOMAIN_NAME]"
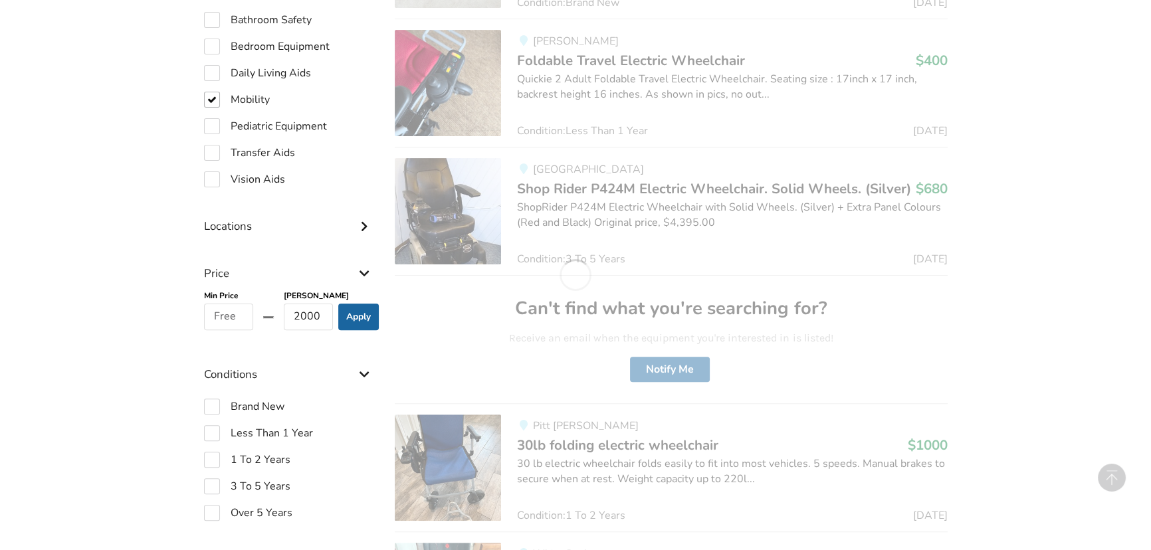
scroll to position [805, 0]
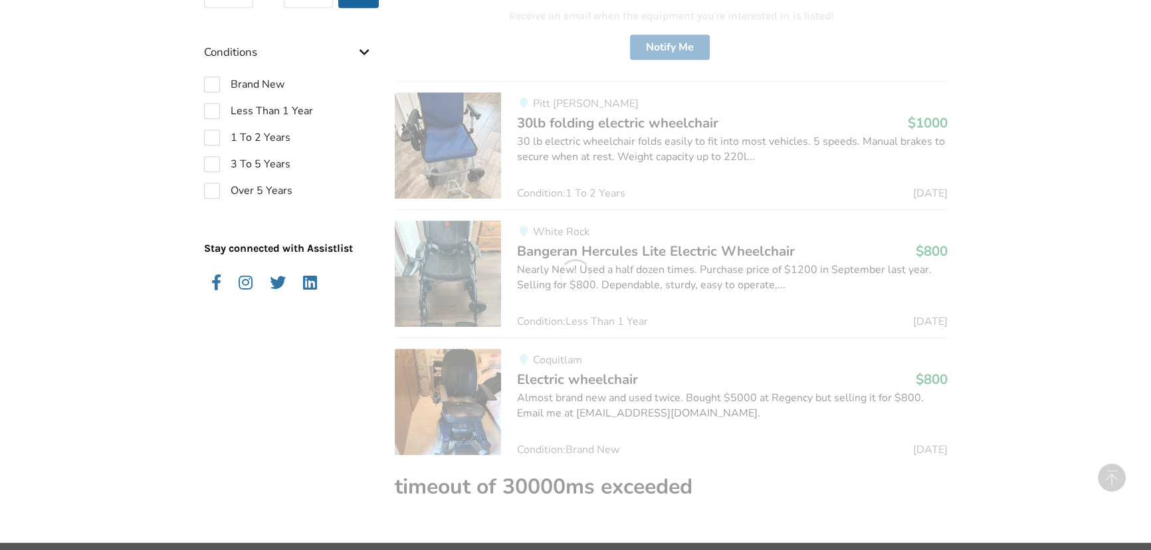
click at [553, 358] on span "Coquitlam" at bounding box center [557, 360] width 49 height 15
